Goal: Task Accomplishment & Management: Manage account settings

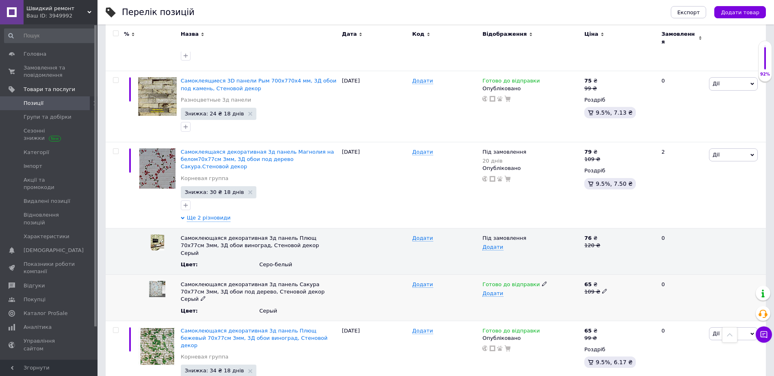
scroll to position [1083, 0]
click at [602, 289] on use at bounding box center [604, 291] width 4 height 4
click at [588, 278] on input "109" at bounding box center [616, 284] width 69 height 12
type input "119"
click at [548, 290] on div "Додати" at bounding box center [531, 293] width 98 height 6
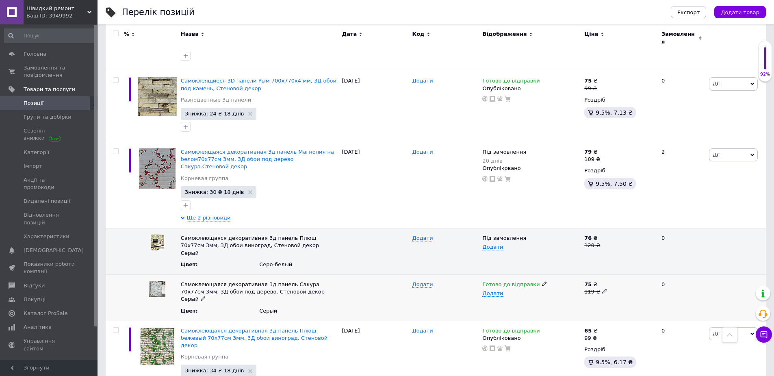
click at [602, 288] on icon at bounding box center [604, 290] width 5 height 5
click at [590, 278] on input "119" at bounding box center [616, 284] width 69 height 12
type input "118"
click at [595, 274] on div "118" at bounding box center [619, 297] width 74 height 46
click at [528, 235] on use at bounding box center [530, 237] width 4 height 4
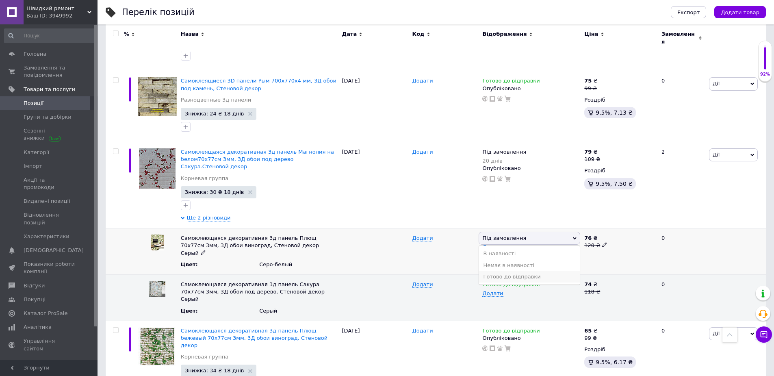
click at [505, 271] on li "Готово до відправки" at bounding box center [529, 276] width 101 height 11
click at [602, 243] on use at bounding box center [604, 245] width 4 height 4
drag, startPoint x: 593, startPoint y: 196, endPoint x: 589, endPoint y: 196, distance: 4.1
click at [589, 232] on input "120" at bounding box center [616, 238] width 69 height 12
type input "110"
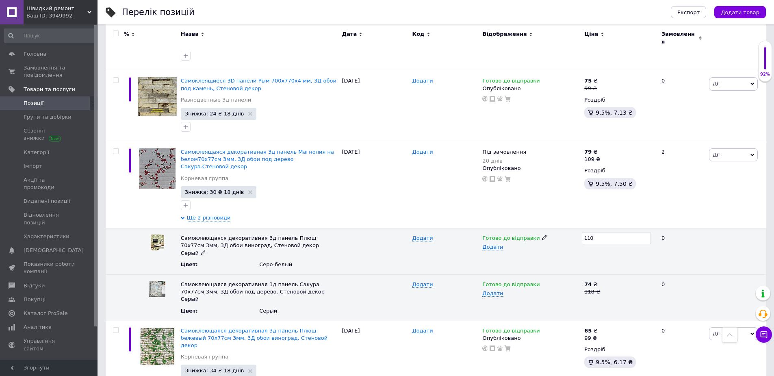
click at [578, 228] on div "Готово до відправки Додати" at bounding box center [531, 251] width 102 height 46
click at [602, 243] on use at bounding box center [604, 245] width 4 height 4
drag, startPoint x: 594, startPoint y: 196, endPoint x: 588, endPoint y: 196, distance: 6.1
click at [588, 232] on input "110" at bounding box center [616, 238] width 69 height 12
type input "109"
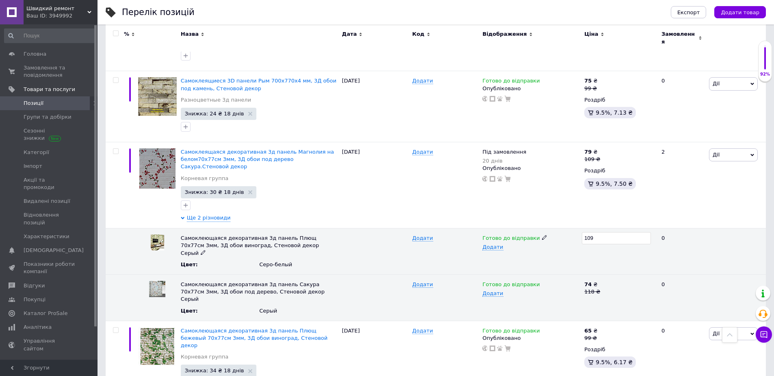
click at [589, 228] on div "109" at bounding box center [619, 251] width 74 height 46
click at [602, 243] on use at bounding box center [604, 245] width 4 height 4
click at [541, 228] on div "Готово до відправки Додати" at bounding box center [531, 251] width 102 height 46
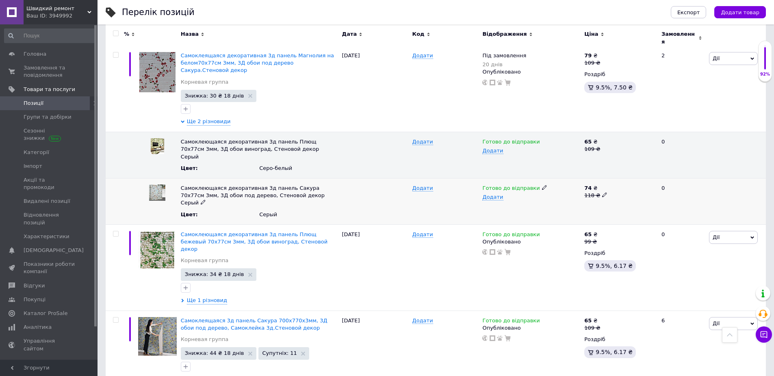
scroll to position [1191, 0]
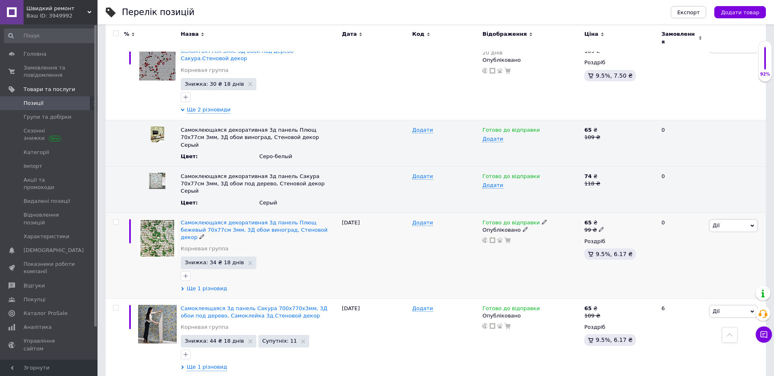
click at [207, 285] on span "Ще 1 різновид" at bounding box center [207, 288] width 40 height 7
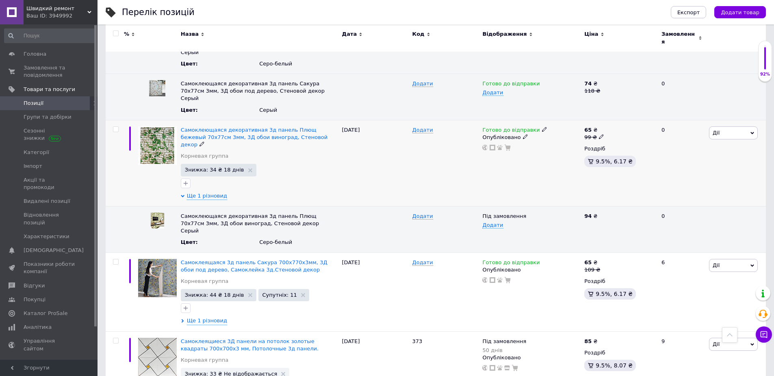
scroll to position [1300, 0]
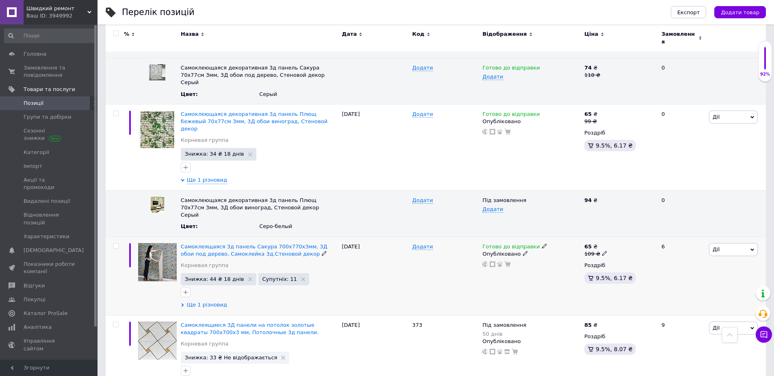
click at [211, 301] on span "Ще 1 різновид" at bounding box center [207, 304] width 40 height 7
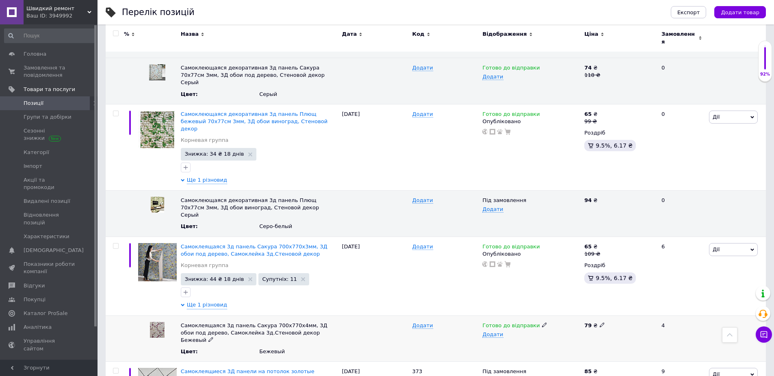
click at [601, 322] on icon at bounding box center [602, 324] width 5 height 5
drag, startPoint x: 595, startPoint y: 253, endPoint x: 587, endPoint y: 253, distance: 7.3
click at [587, 319] on input "79" at bounding box center [616, 325] width 69 height 12
type input "75"
click at [577, 315] on div "Готово до відправки Додати" at bounding box center [531, 338] width 102 height 46
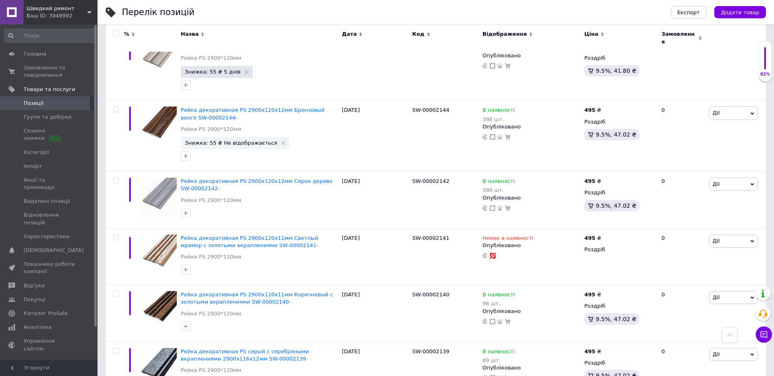
scroll to position [6367, 0]
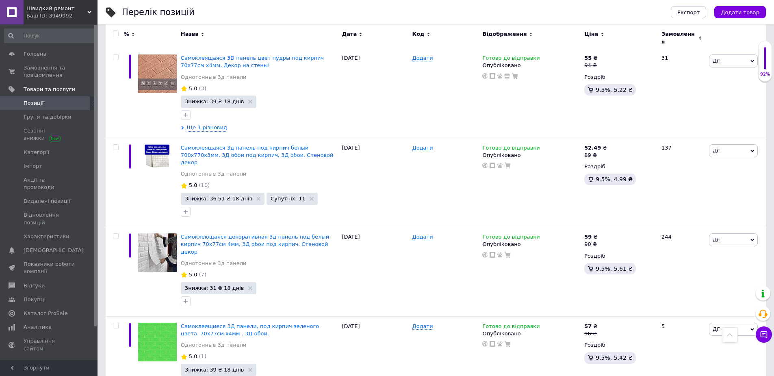
scroll to position [2183, 0]
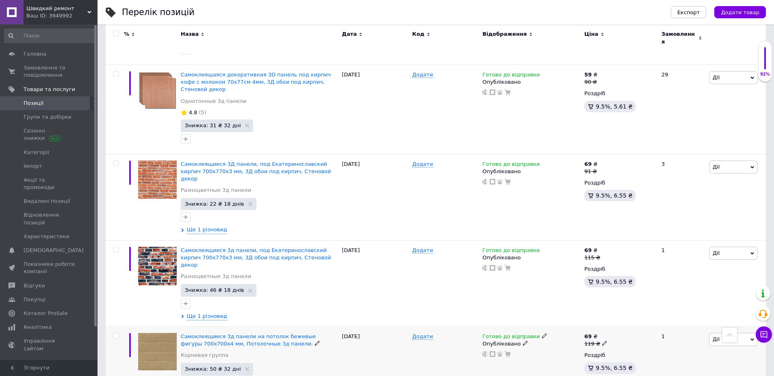
scroll to position [6918, 0]
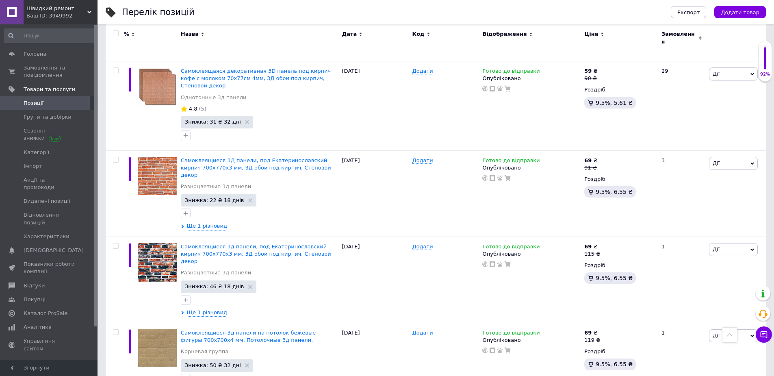
scroll to position [6906, 0]
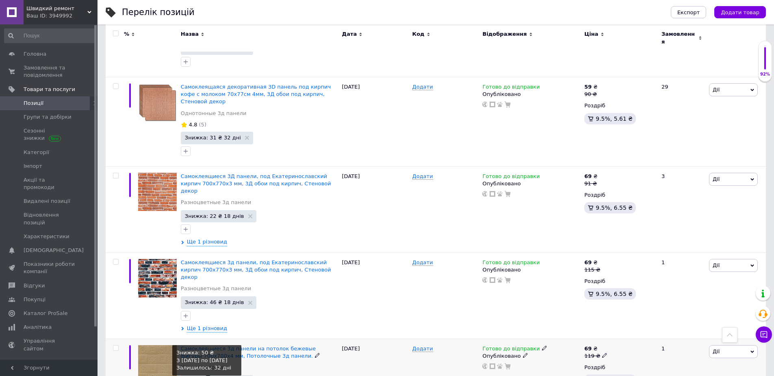
click at [223, 375] on span "Знижка: 50 ₴ 32 дні" at bounding box center [213, 380] width 56 height 5
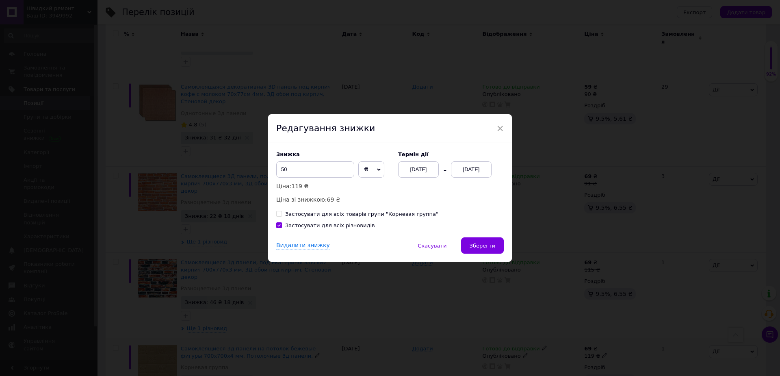
click at [280, 227] on span at bounding box center [279, 225] width 6 height 6
click at [280, 227] on input "Застосувати для всіх різновидів" at bounding box center [278, 224] width 5 height 5
checkbox input "false"
drag, startPoint x: 290, startPoint y: 165, endPoint x: 284, endPoint y: 165, distance: 5.7
click at [284, 165] on input "50" at bounding box center [315, 169] width 78 height 16
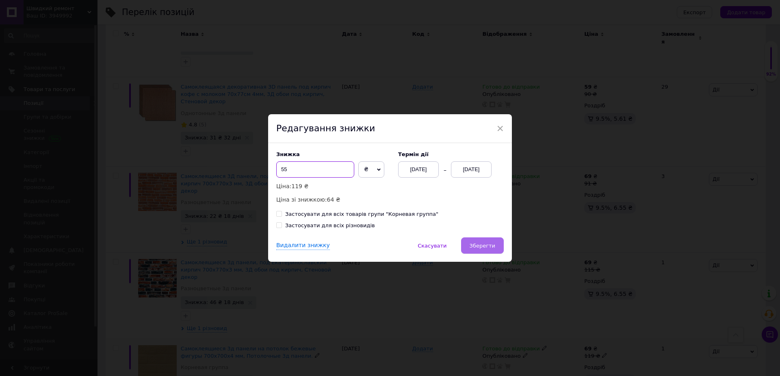
type input "55"
click at [486, 249] on span "Зберегти" at bounding box center [483, 246] width 26 height 6
